Goal: Find specific fact: Find specific fact

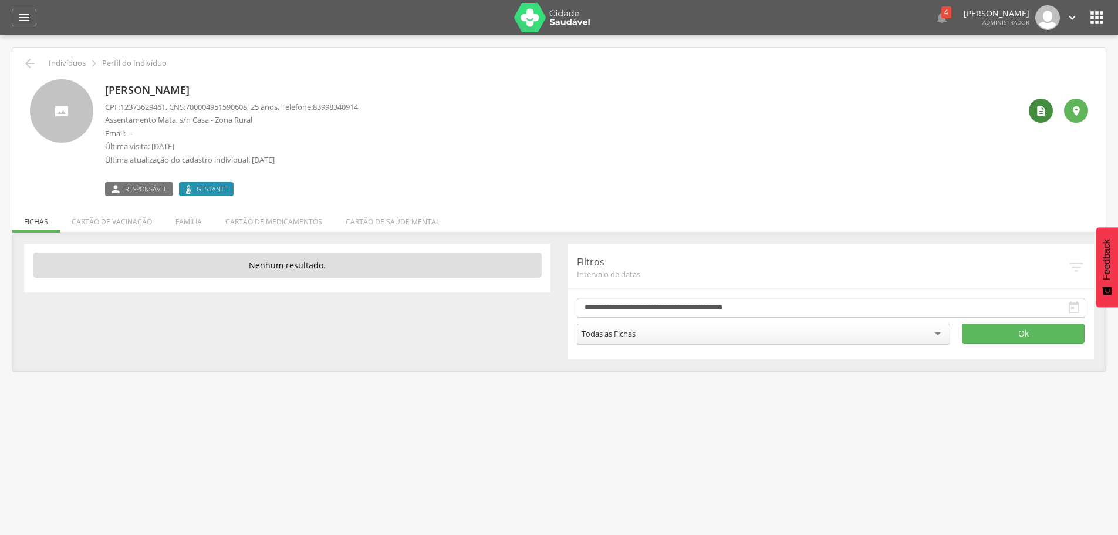
click at [1050, 103] on div "" at bounding box center [1041, 111] width 24 height 24
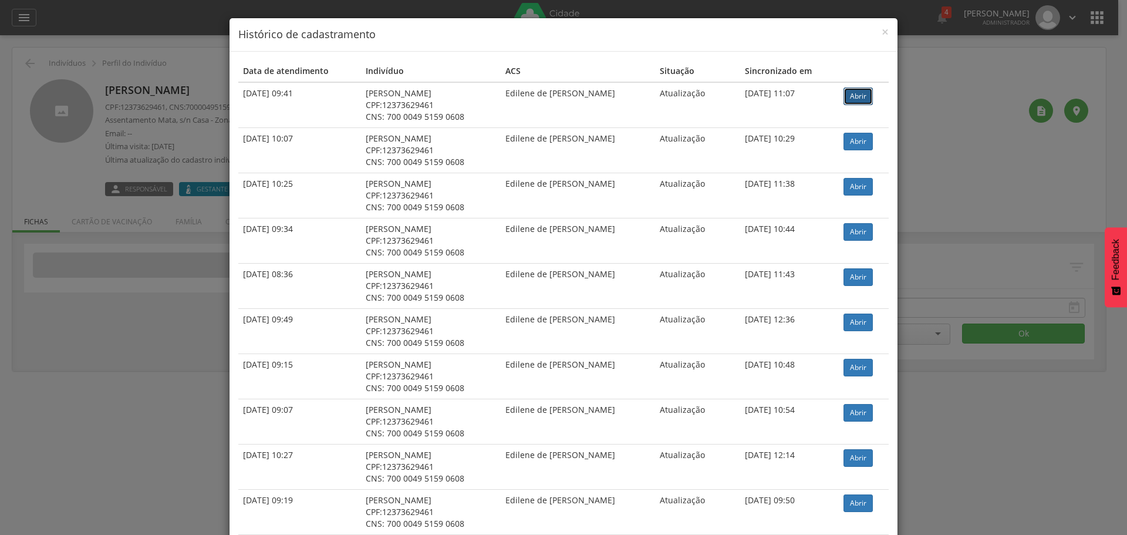
click at [862, 92] on link "Abrir" at bounding box center [858, 96] width 29 height 18
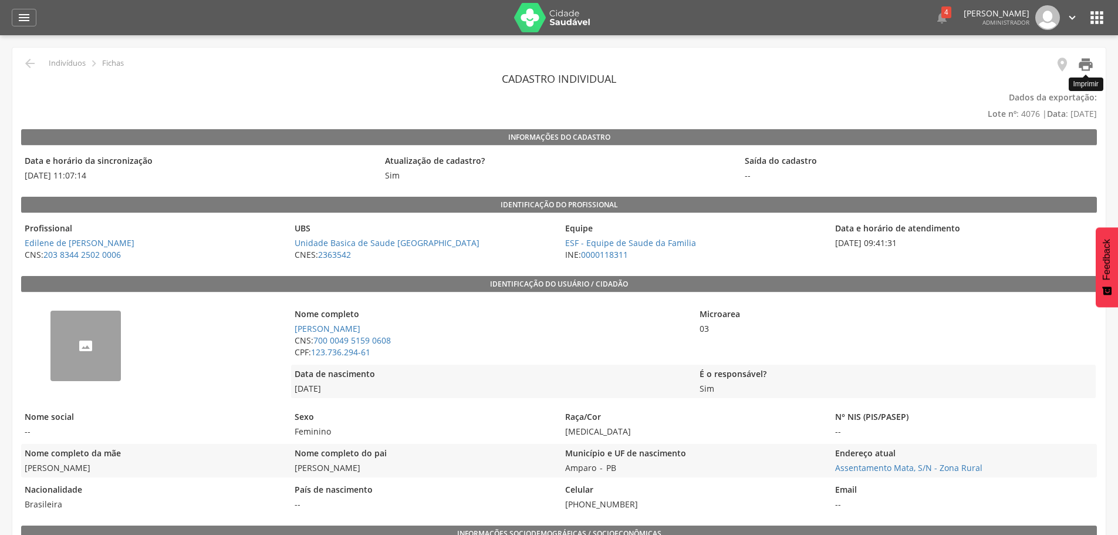
click at [1083, 62] on icon "" at bounding box center [1086, 64] width 16 height 16
drag, startPoint x: 394, startPoint y: 341, endPoint x: 316, endPoint y: 343, distance: 77.5
click at [316, 343] on span "CNS: 700 0049 5159 0608" at bounding box center [490, 341] width 399 height 12
copy link "700 0049 5159 0608"
